Goal: Information Seeking & Learning: Learn about a topic

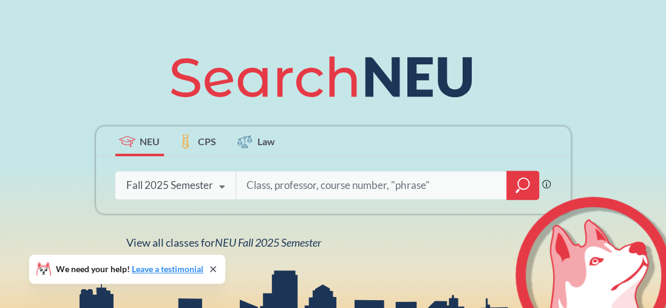
scroll to position [120, 0]
click at [506, 188] on div at bounding box center [522, 185] width 33 height 29
click at [506, 185] on div at bounding box center [522, 185] width 33 height 29
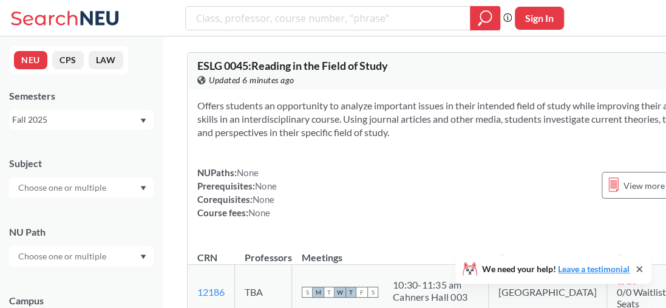
scroll to position [56, 0]
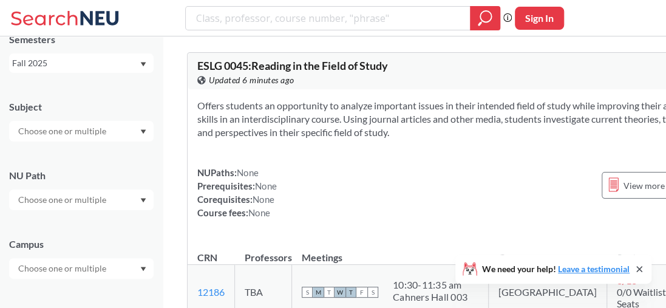
click at [137, 197] on div at bounding box center [81, 199] width 144 height 21
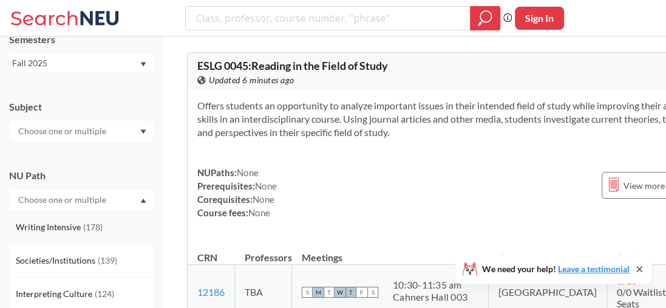
click at [76, 224] on span "Writing Intensive" at bounding box center [49, 226] width 67 height 13
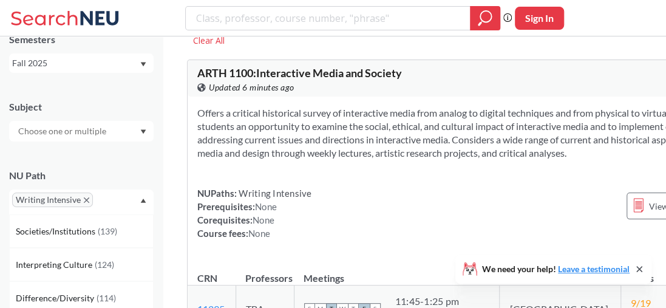
scroll to position [19, 0]
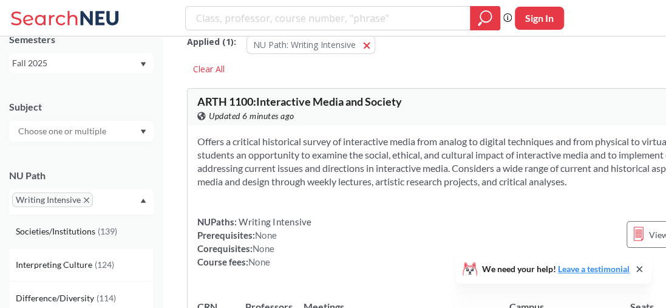
click at [51, 228] on span "Societies/Institutions" at bounding box center [57, 231] width 82 height 13
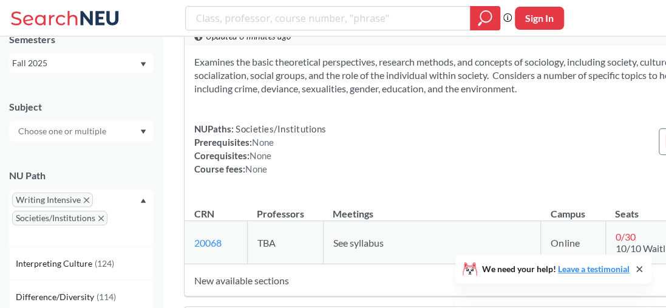
scroll to position [465, 0]
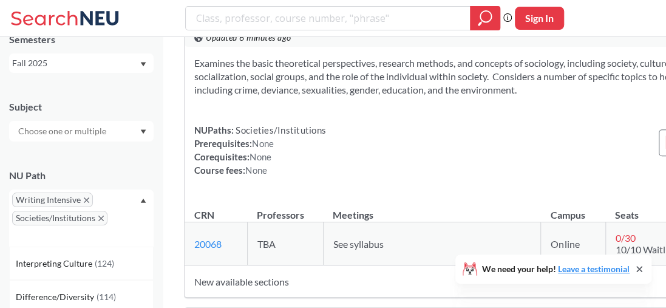
click at [87, 198] on icon "X to remove pill" at bounding box center [86, 199] width 5 height 5
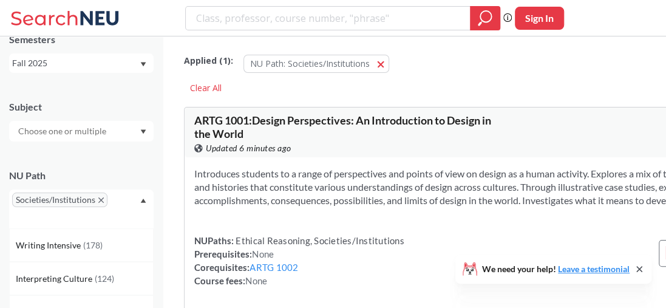
click at [98, 198] on icon "X to remove pill" at bounding box center [100, 199] width 5 height 5
